Goal: Communication & Community: Answer question/provide support

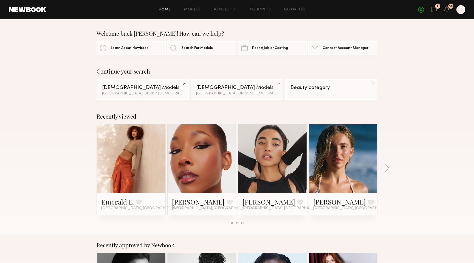
click at [430, 8] on div "No fees up to $5,000 2 36 D" at bounding box center [441, 9] width 47 height 9
click at [433, 9] on icon at bounding box center [434, 9] width 2 height 1
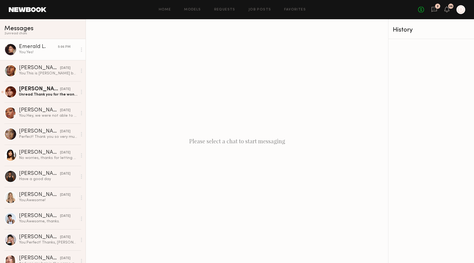
click at [30, 43] on link "Emerald L. 5:06 PM You: Yes!" at bounding box center [43, 49] width 86 height 21
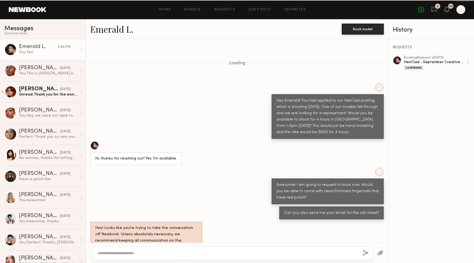
scroll to position [284, 0]
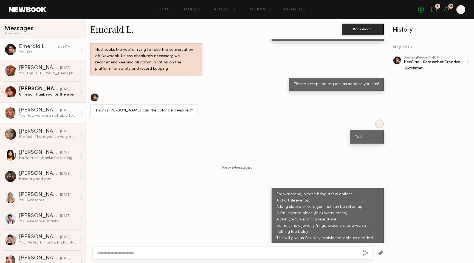
click at [57, 121] on link "Alexis T. yesterday You: Hey, we were not able to get approval for the $250 rat…" at bounding box center [43, 112] width 86 height 21
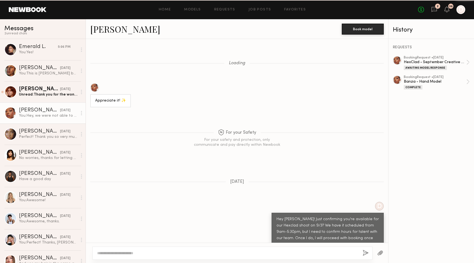
scroll to position [407, 0]
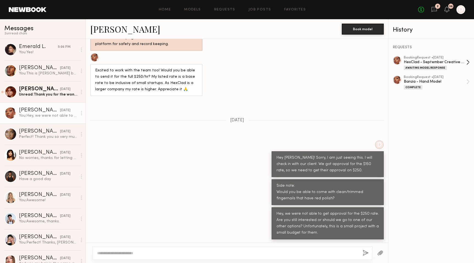
click at [409, 66] on div "Awaiting Model Response" at bounding box center [424, 68] width 43 height 4
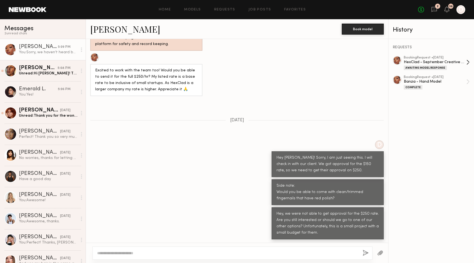
scroll to position [470, 0]
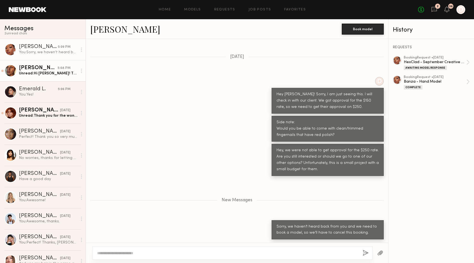
click at [39, 61] on link "Nicole C. 5:08 PM Unread: Hi Daisy! Thanks for having me :). So excited for tom…" at bounding box center [43, 70] width 86 height 21
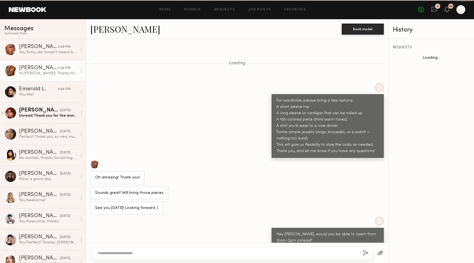
scroll to position [201, 0]
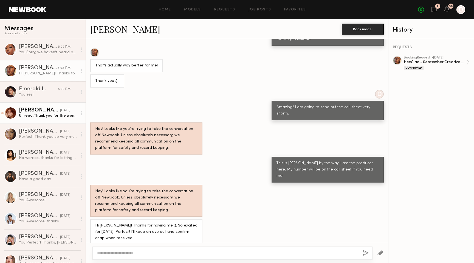
click at [54, 118] on div "Unread: Thank you for the wonderful shoot! I am excited to see the video ✨" at bounding box center [48, 115] width 58 height 5
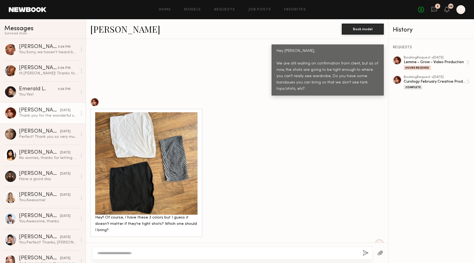
scroll to position [431, 0]
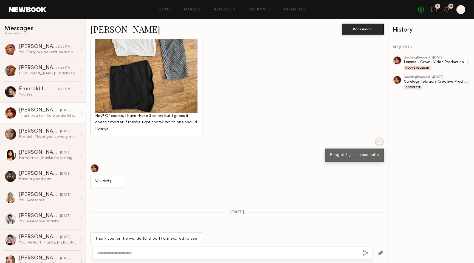
click at [106, 257] on div at bounding box center [232, 252] width 280 height 13
click at [116, 255] on textarea at bounding box center [227, 252] width 261 height 5
type textarea "**********"
click at [363, 251] on button "button" at bounding box center [365, 252] width 6 height 7
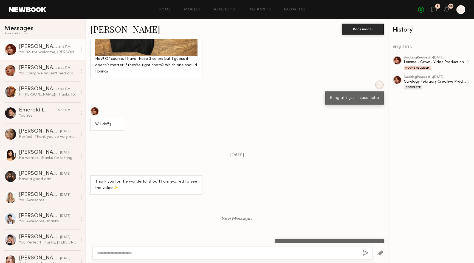
click at [111, 30] on link "Polly R." at bounding box center [125, 29] width 70 height 12
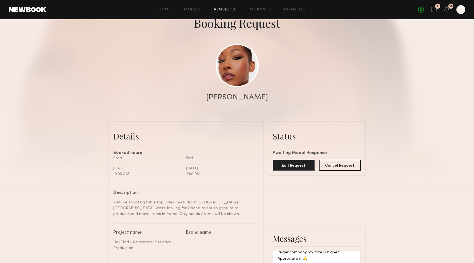
scroll to position [2085, 0]
